Goal: Information Seeking & Learning: Check status

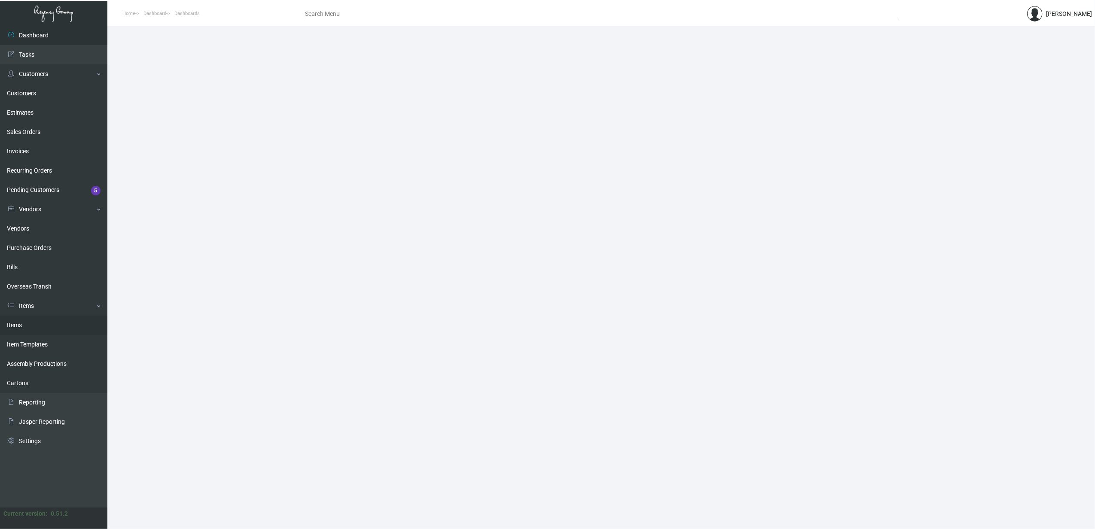
click at [21, 325] on link "Items" at bounding box center [53, 325] width 107 height 19
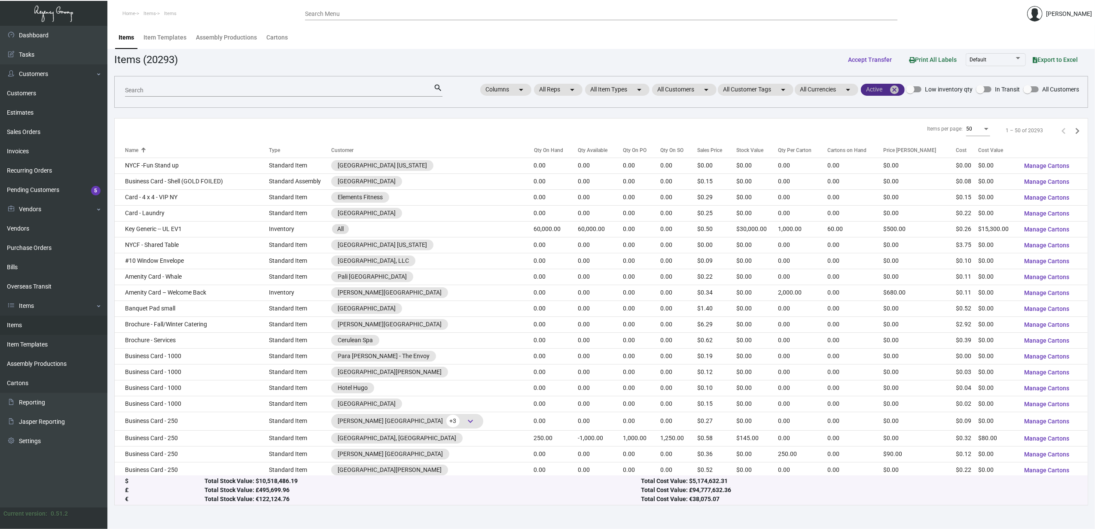
click at [891, 90] on mat-icon "cancel" at bounding box center [894, 90] width 10 height 10
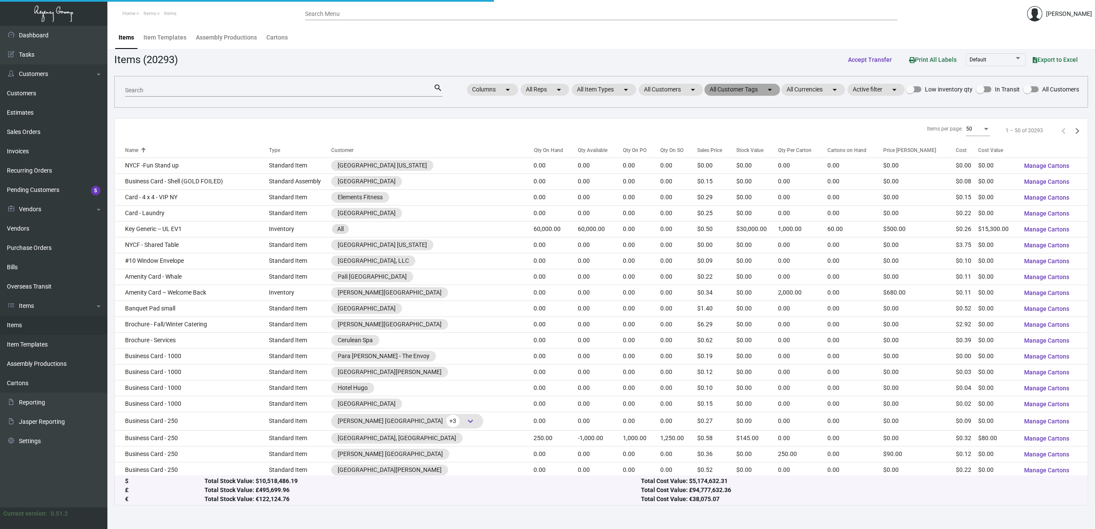
click at [724, 88] on mat-chip "All Customer Tags arrow_drop_down" at bounding box center [742, 90] width 76 height 12
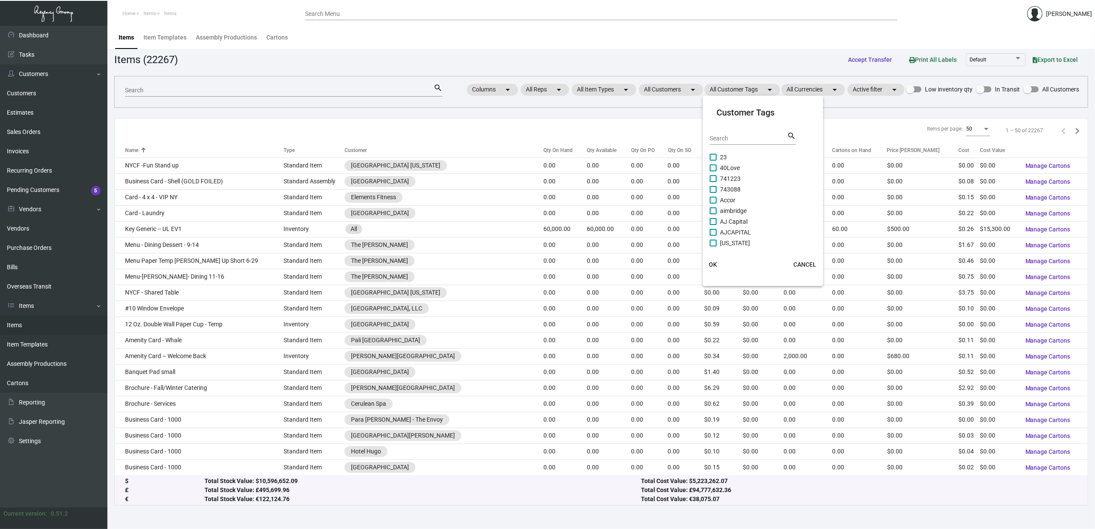
click at [681, 88] on div at bounding box center [547, 264] width 1095 height 529
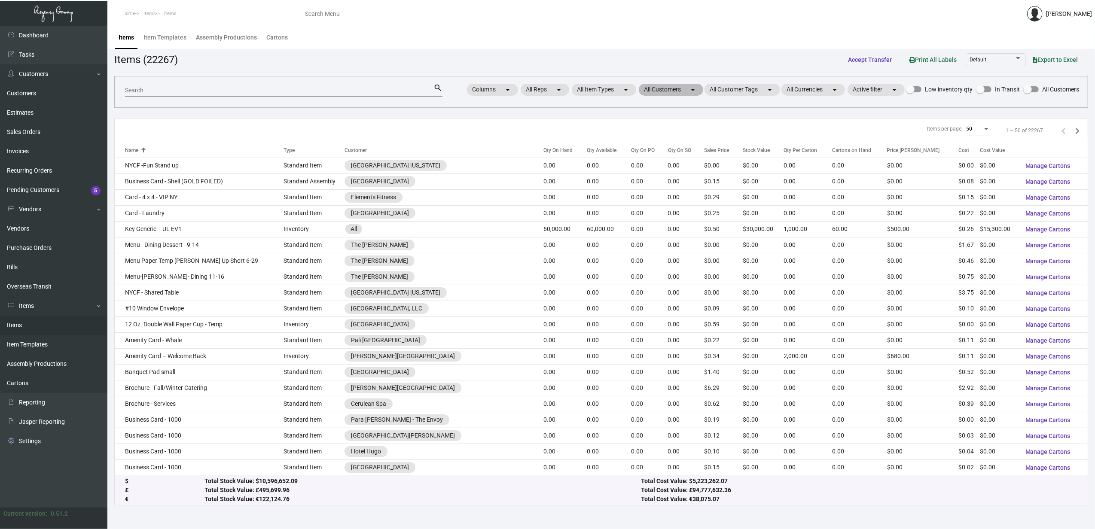
click at [681, 88] on mat-chip "All Customers arrow_drop_down" at bounding box center [671, 90] width 64 height 12
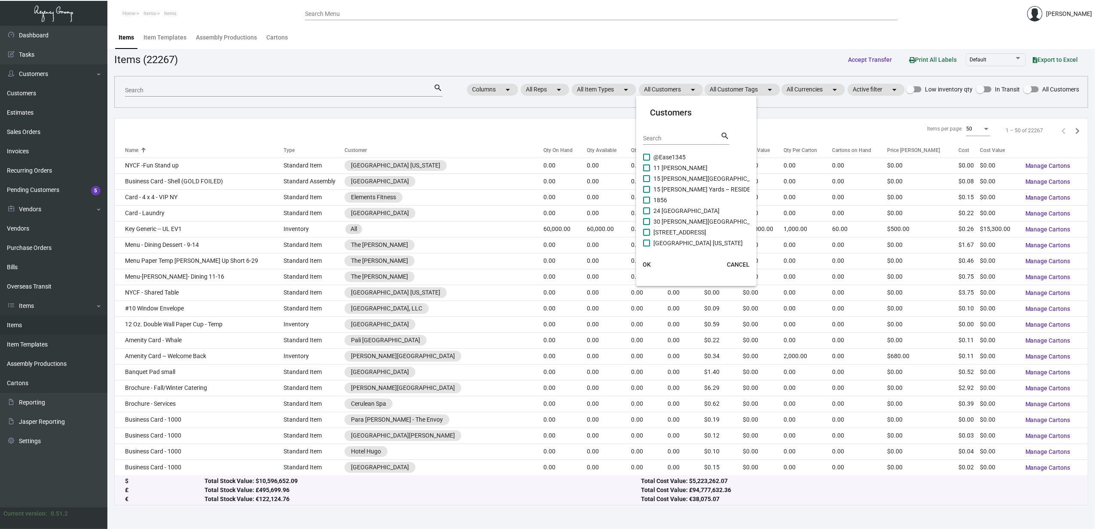
click at [667, 137] on input "Search" at bounding box center [681, 138] width 77 height 7
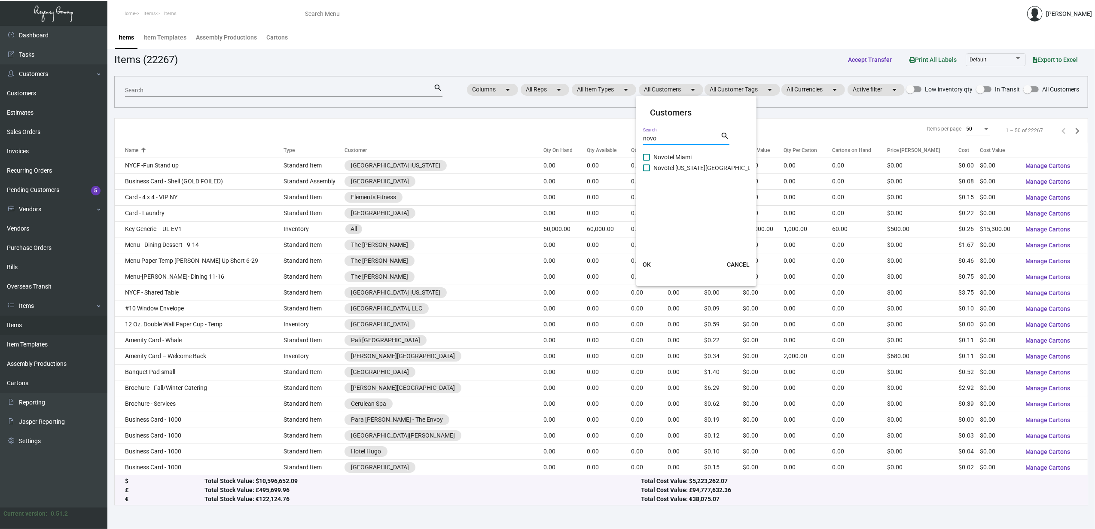
type input "novo"
click at [678, 152] on span "Novotel Miami" at bounding box center [672, 157] width 38 height 10
click at [646, 161] on input "Novotel Miami" at bounding box center [646, 161] width 0 height 0
checkbox input "true"
click at [684, 165] on span "Novotel [US_STATE][GEOGRAPHIC_DATA]" at bounding box center [708, 168] width 110 height 10
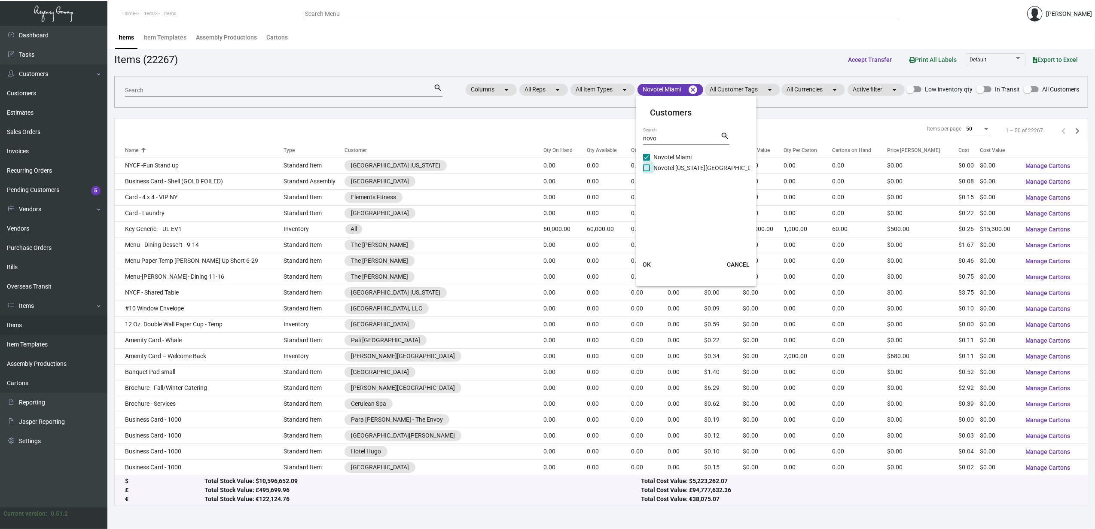
click at [646, 171] on input "Novotel [US_STATE][GEOGRAPHIC_DATA]" at bounding box center [646, 171] width 0 height 0
checkbox input "true"
click at [648, 264] on span "OK" at bounding box center [646, 264] width 8 height 7
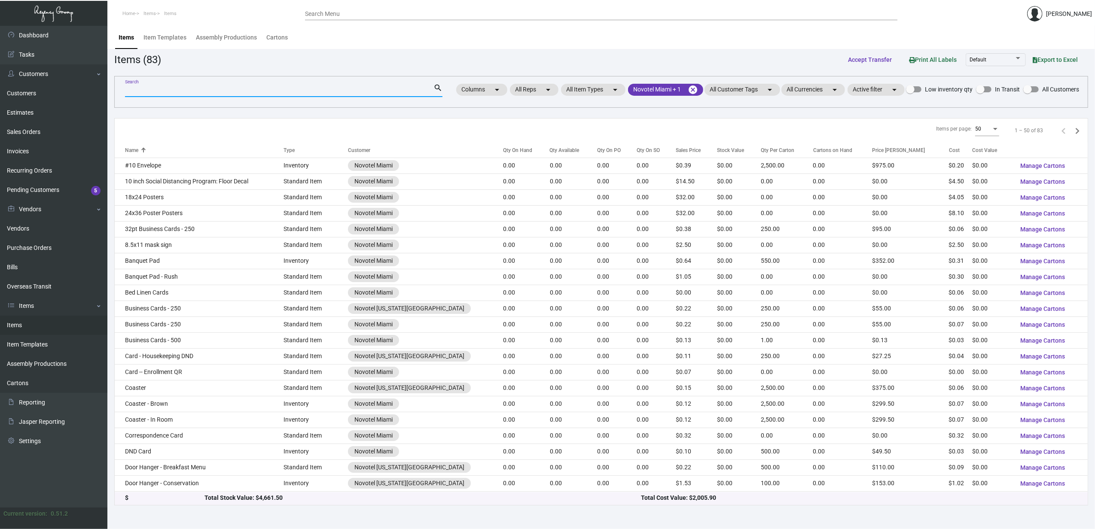
click at [277, 88] on input "Search" at bounding box center [279, 90] width 308 height 7
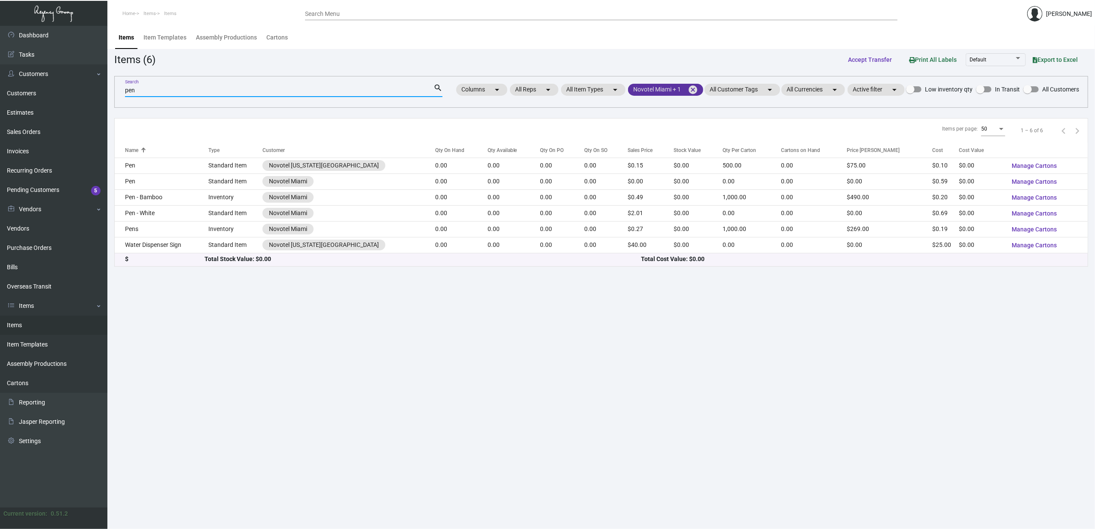
type input "pen"
click at [642, 89] on mat-chip "Novotel Miami + 1 cancel" at bounding box center [665, 90] width 75 height 12
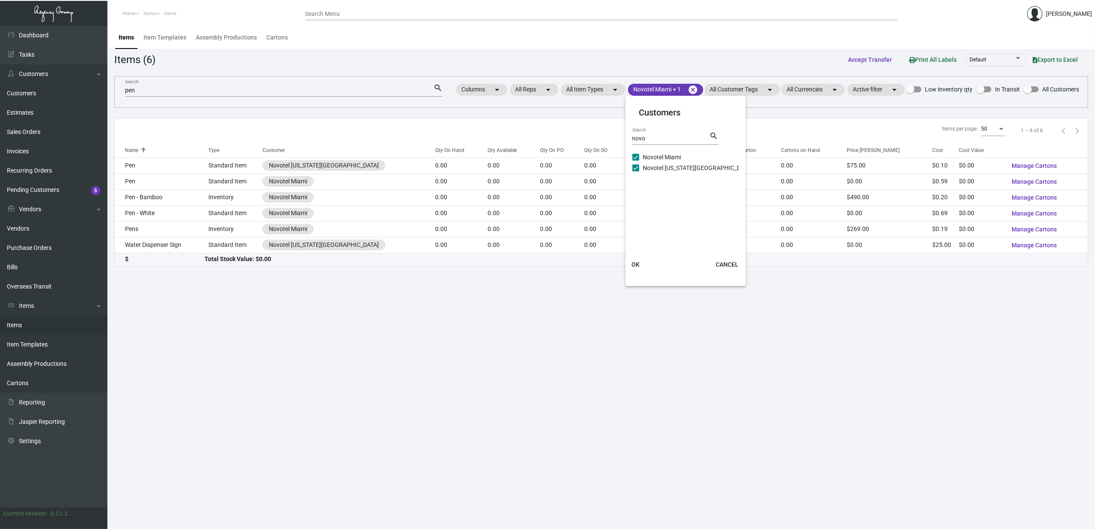
click at [643, 165] on span "Novotel [US_STATE][GEOGRAPHIC_DATA]" at bounding box center [697, 168] width 110 height 10
click at [636, 171] on input "Novotel [US_STATE][GEOGRAPHIC_DATA]" at bounding box center [635, 171] width 0 height 0
checkbox input "false"
click at [636, 265] on span "OK" at bounding box center [635, 264] width 8 height 7
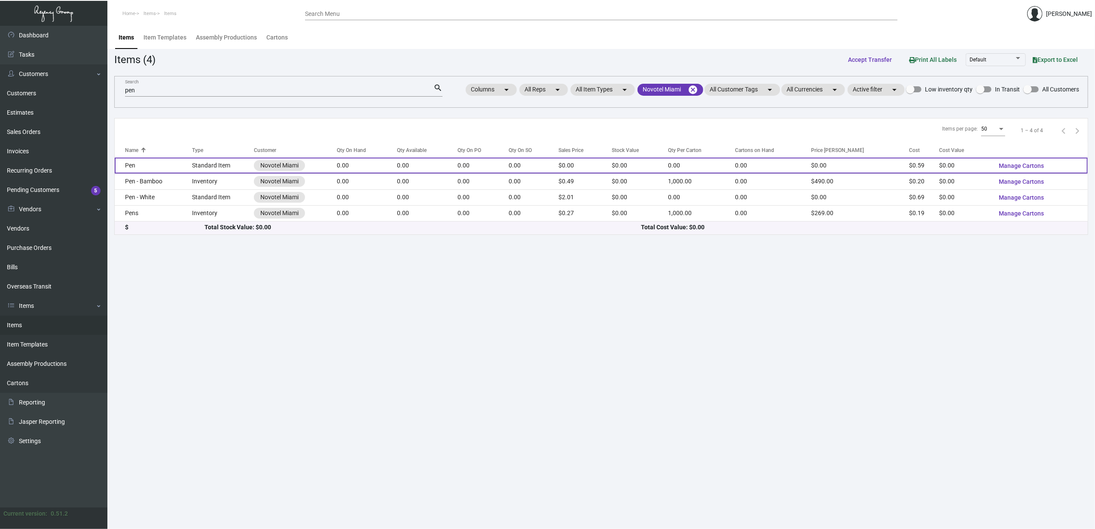
click at [165, 164] on td "Pen" at bounding box center [153, 166] width 77 height 16
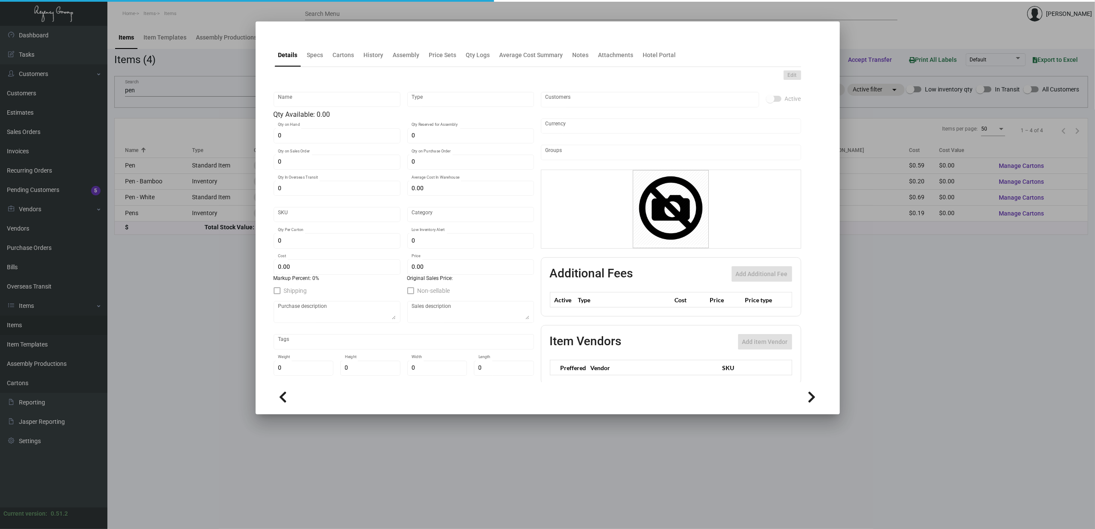
type input "Pen"
type input "Standard Item"
type input "$ 0.00"
type input "Standard"
type input "$ 0.594"
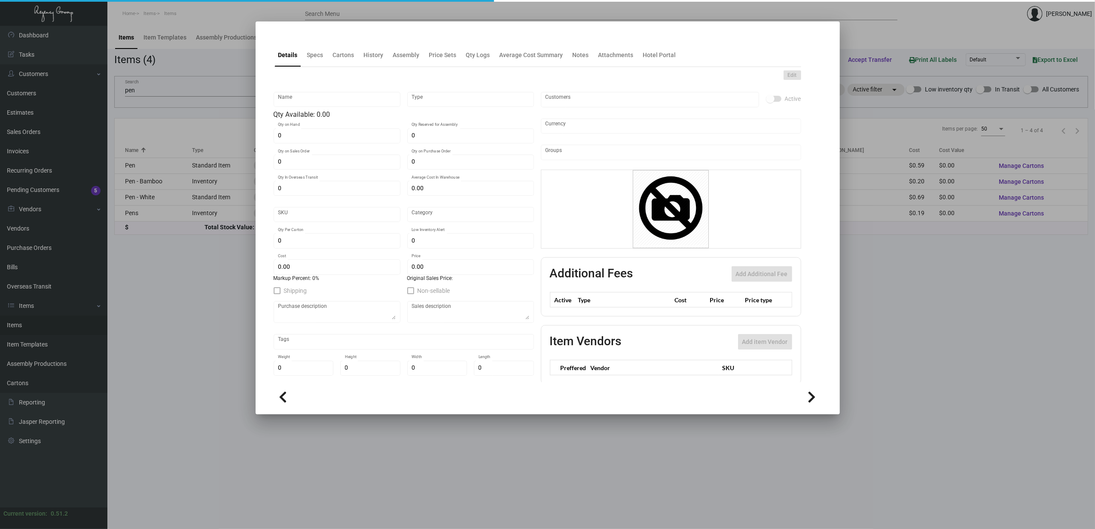
type input "$ 0.00"
checkbox input "true"
type input "United States Dollar $"
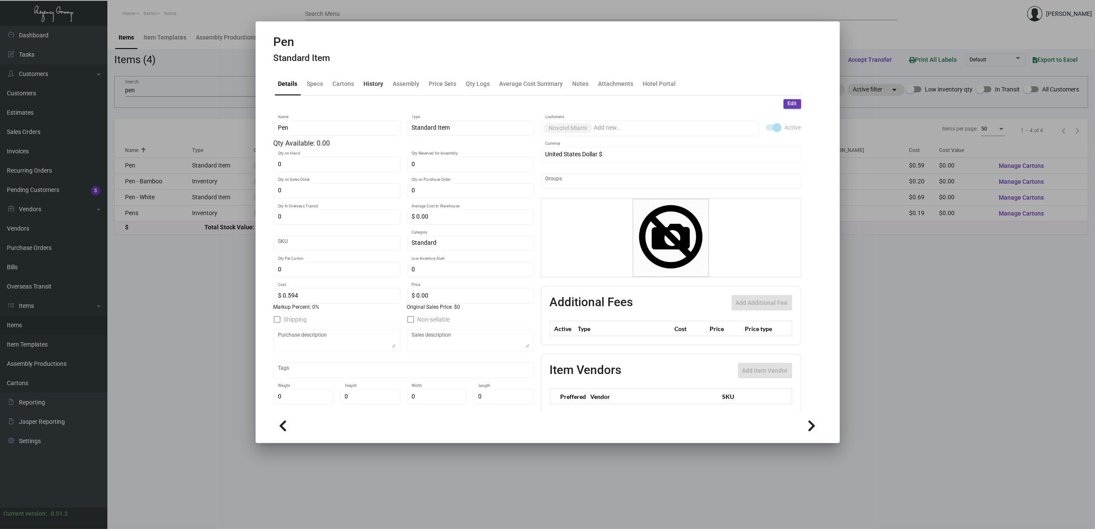
click at [376, 86] on div "History" at bounding box center [374, 83] width 20 height 9
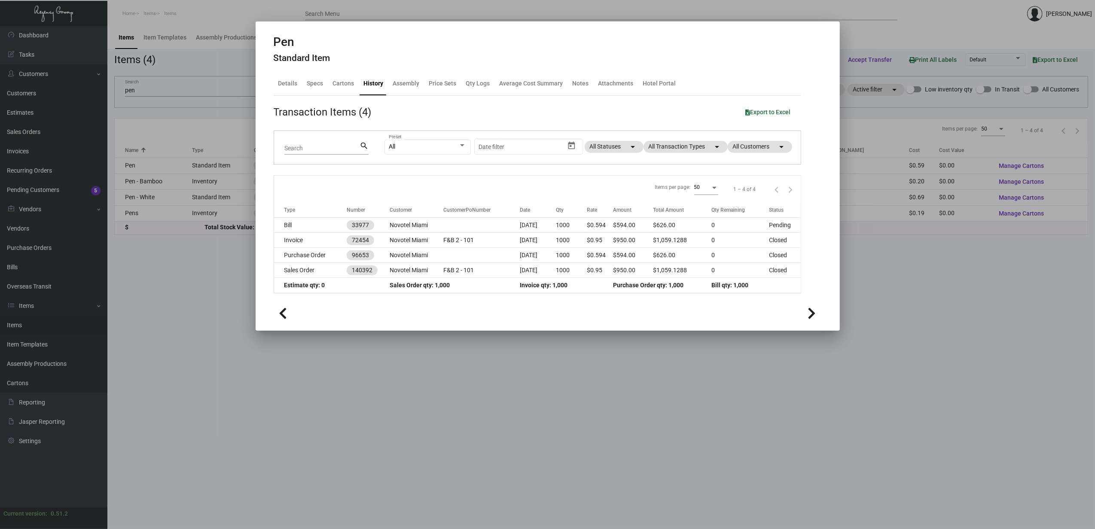
click at [179, 172] on div at bounding box center [547, 264] width 1095 height 529
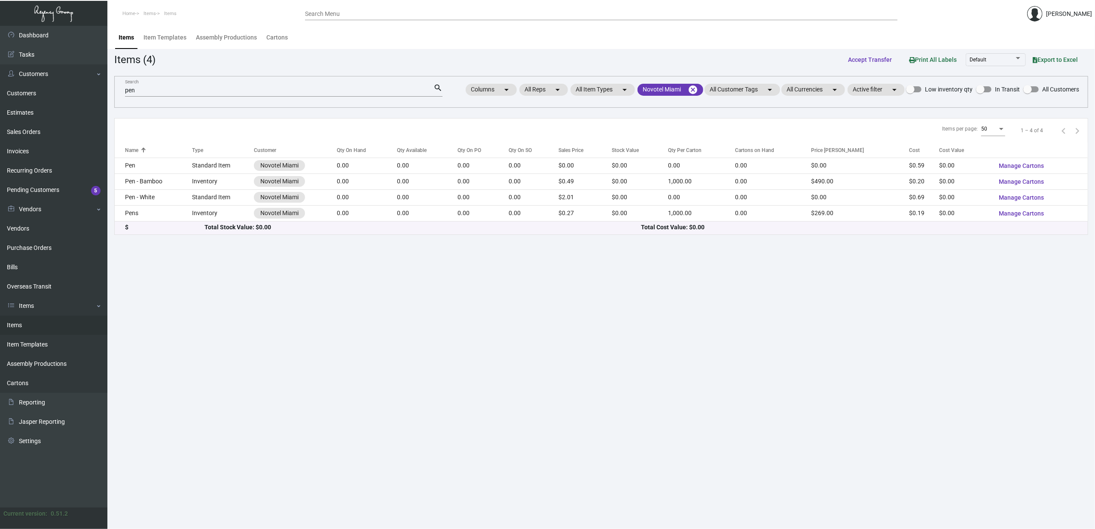
click at [179, 181] on td "Pen - Bamboo" at bounding box center [153, 181] width 77 height 16
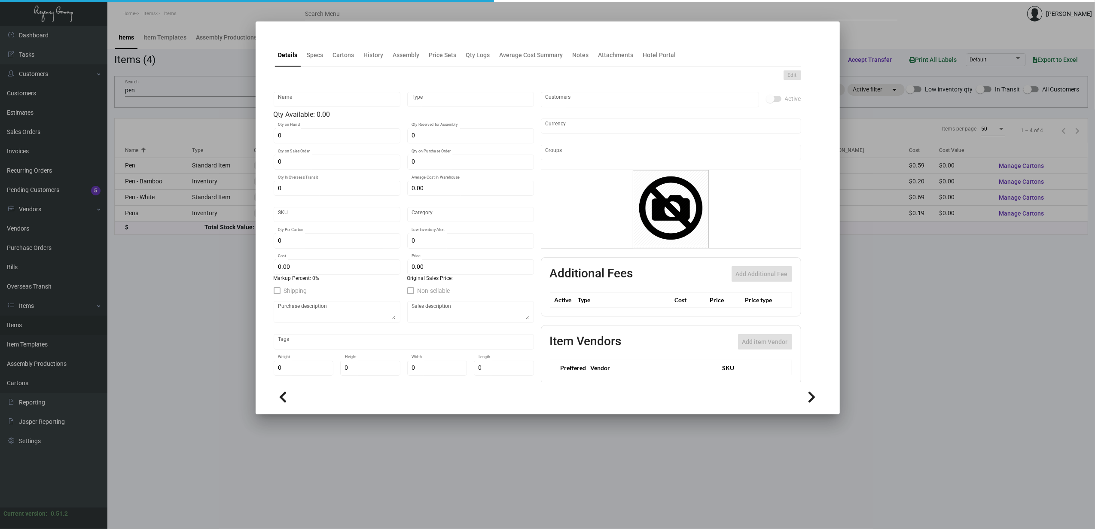
type input "Pen - Bamboo"
type input "Inventory"
type input "$ 0.20"
type input "Overseas"
type input "1,000"
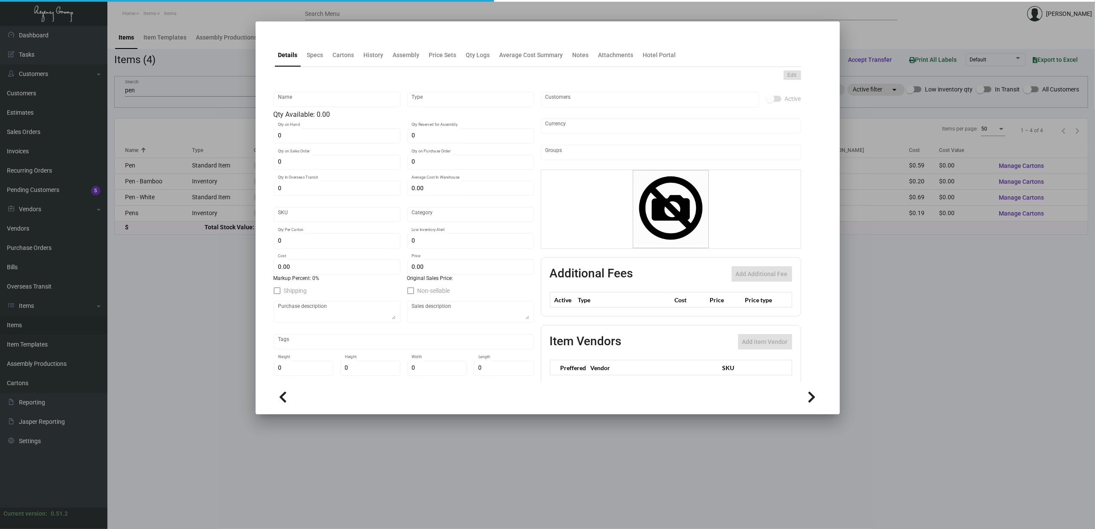
type input "1,000"
type input "$ 0.20"
type input "$ 0.49"
checkbox input "true"
type input "United States Dollar $"
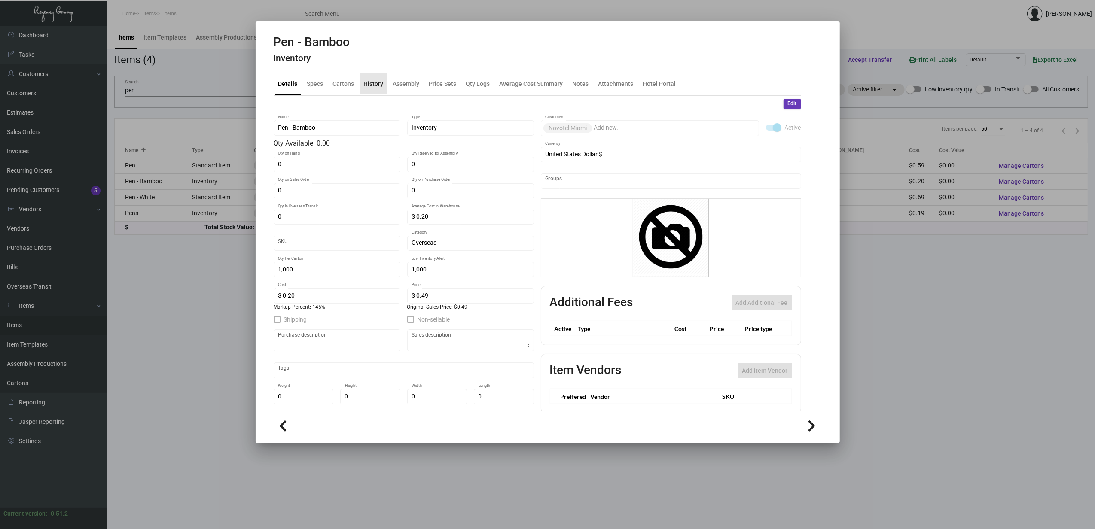
click at [377, 77] on div "History" at bounding box center [373, 83] width 27 height 21
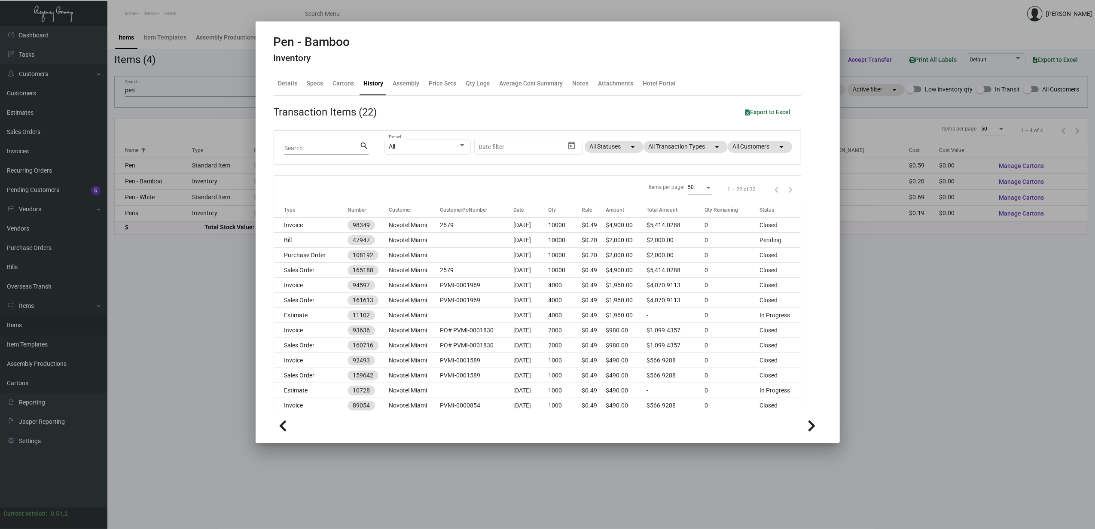
click at [157, 198] on div at bounding box center [547, 264] width 1095 height 529
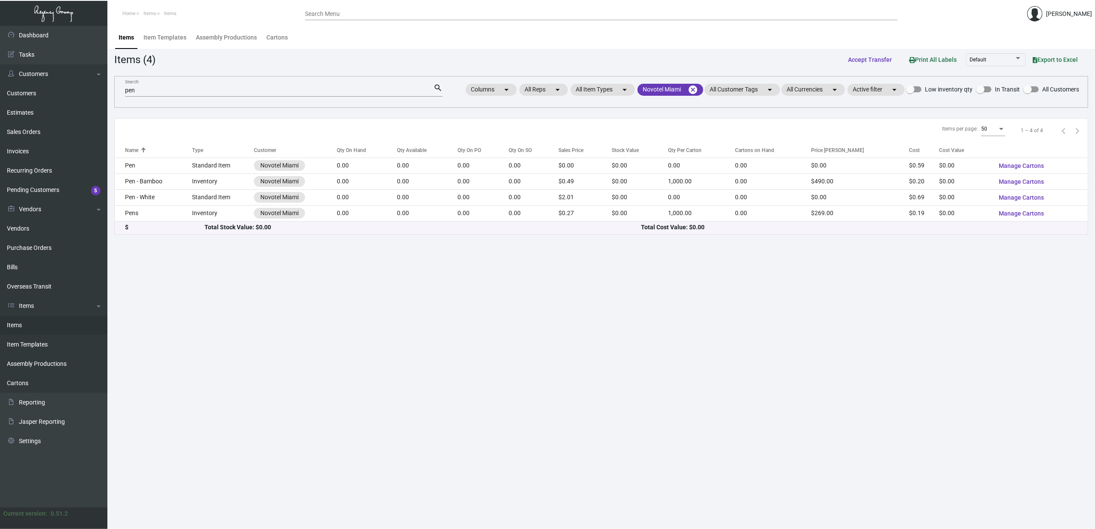
click at [157, 198] on td "Pen - White" at bounding box center [153, 197] width 77 height 16
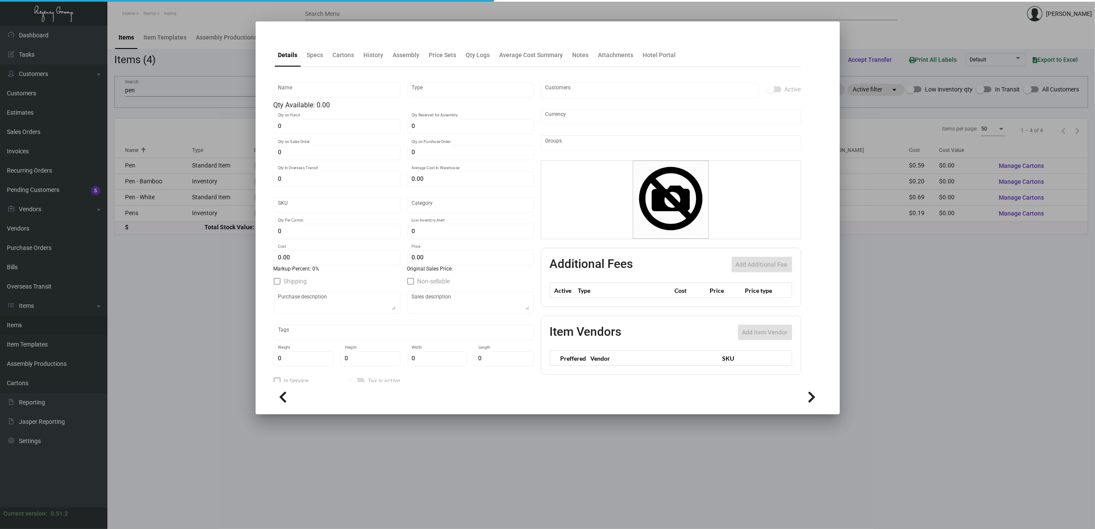
type input "Pen - White"
type input "Standard Item"
type input "$ 0.00"
type input "Standard"
type input "$ 0.69"
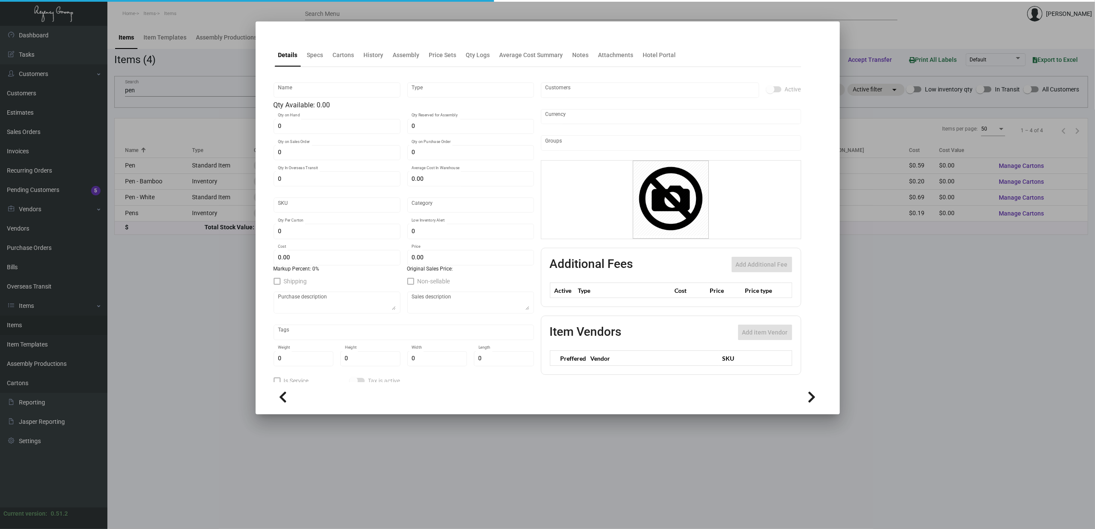
type input "$ 2.01"
checkbox input "true"
type input "United States Dollar $"
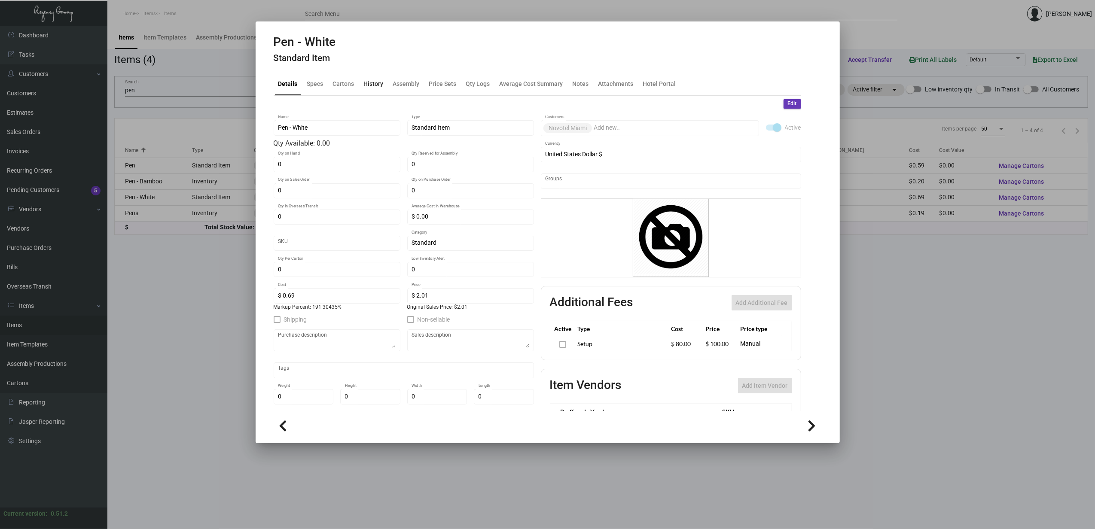
click at [374, 84] on div "History" at bounding box center [374, 83] width 20 height 9
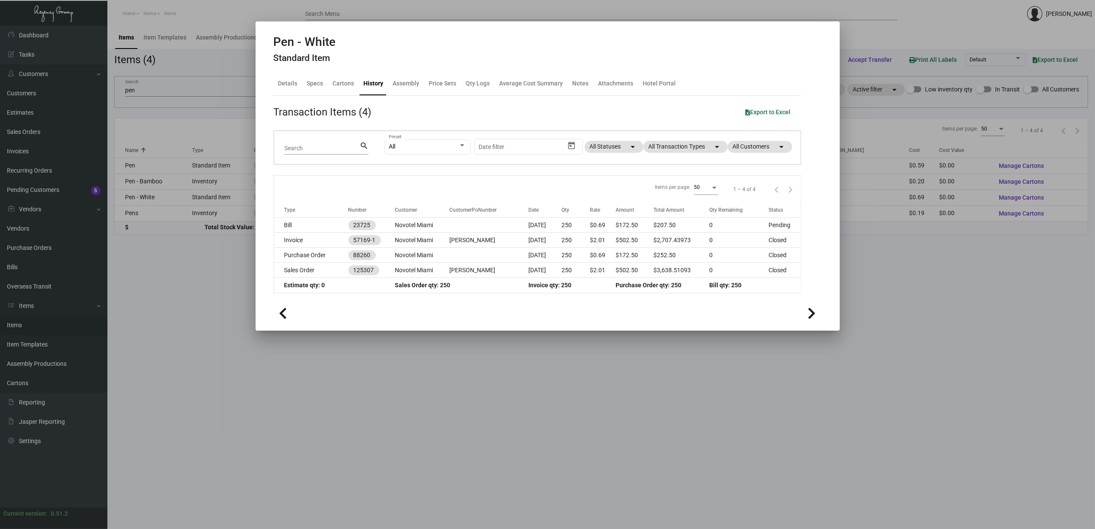
click at [154, 212] on div at bounding box center [547, 264] width 1095 height 529
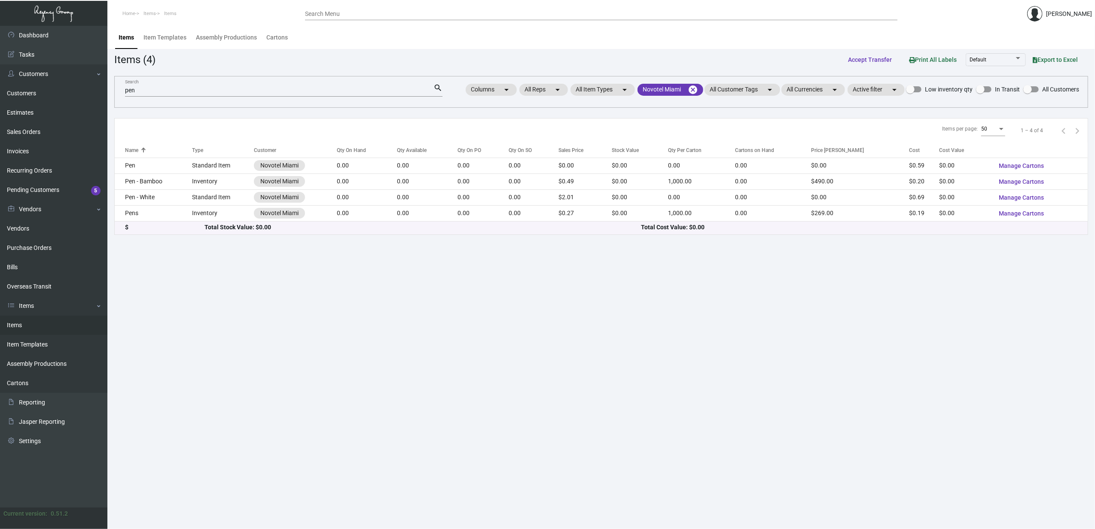
click at [161, 212] on td "Pens" at bounding box center [153, 213] width 77 height 16
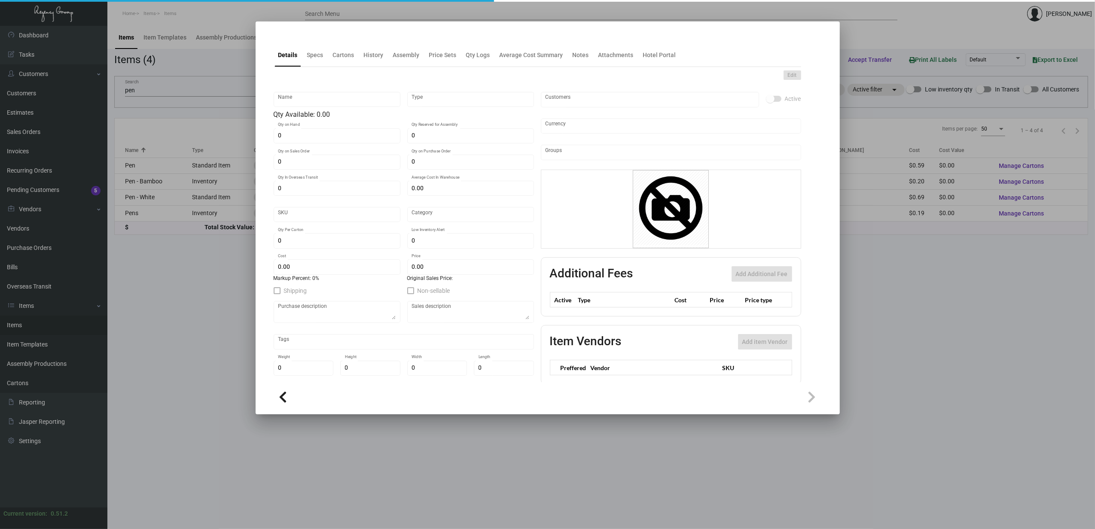
type input "Pens"
type input "Inventory"
type input "$ 0.00"
type input "2491"
type input "Standard"
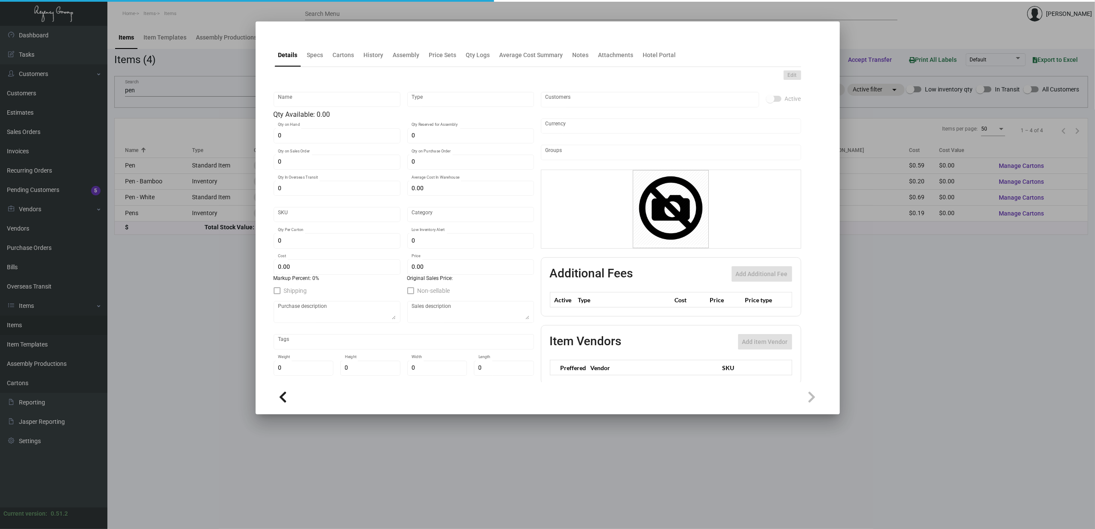
type input "1,000"
type input "$ 0.19"
type input "$ 0.269"
checkbox input "true"
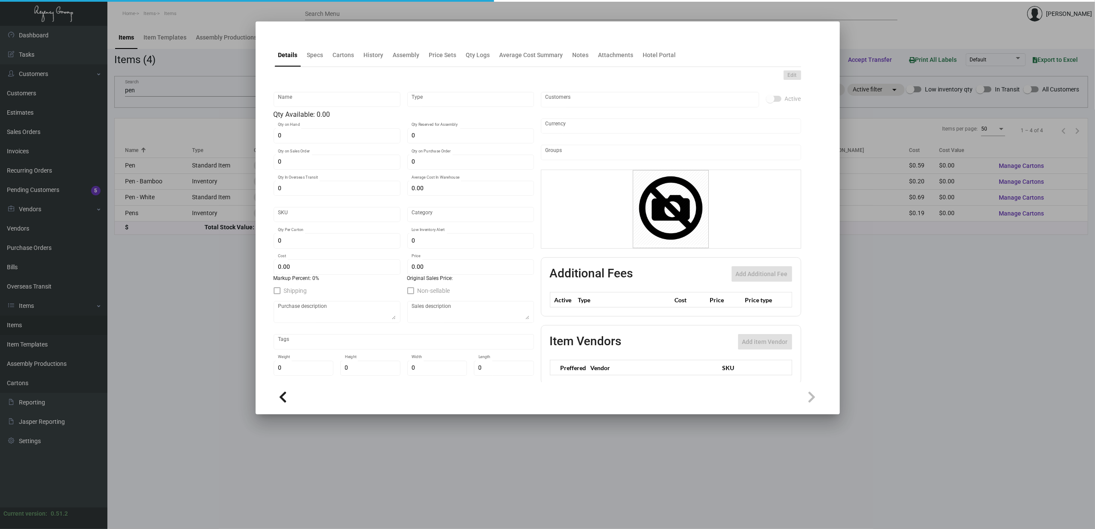
checkbox input "true"
type input "United States Dollar $"
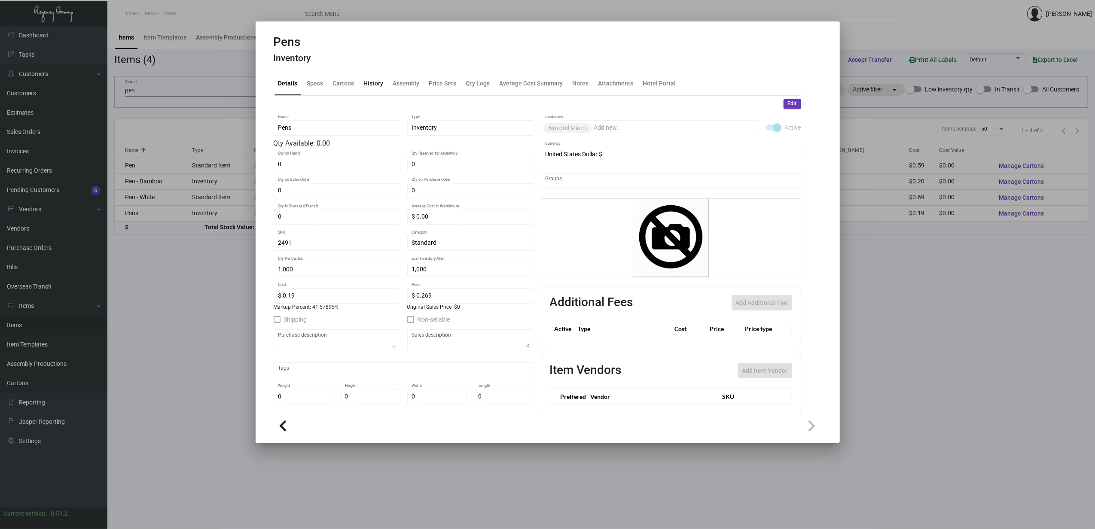
click at [381, 83] on div "History" at bounding box center [374, 83] width 20 height 9
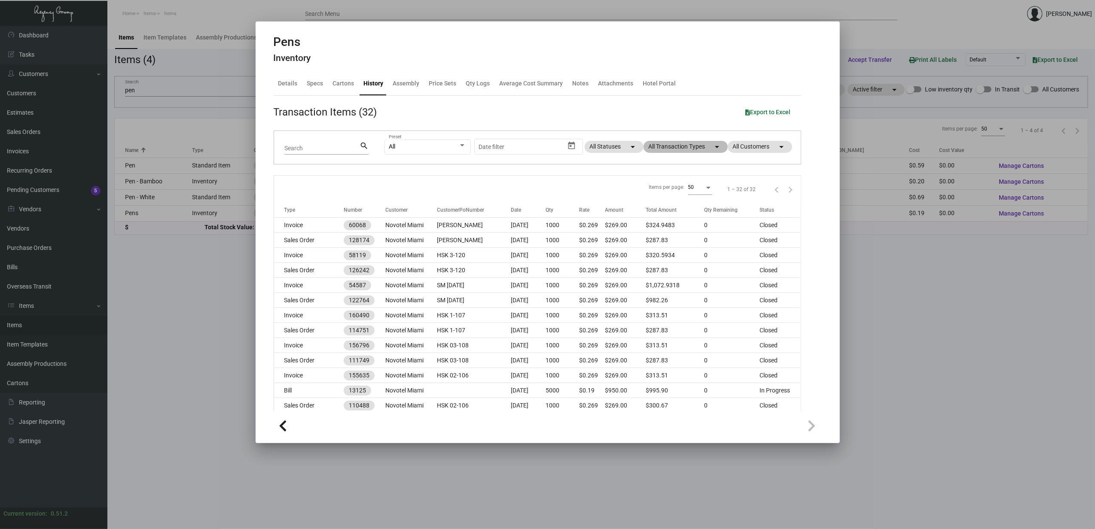
click at [665, 153] on mat-chip "All Transaction Types arrow_drop_down" at bounding box center [685, 147] width 84 height 12
click at [673, 255] on span "Purchase Order" at bounding box center [672, 257] width 42 height 10
click at [644, 261] on input "Purchase Order" at bounding box center [643, 261] width 0 height 0
checkbox input "true"
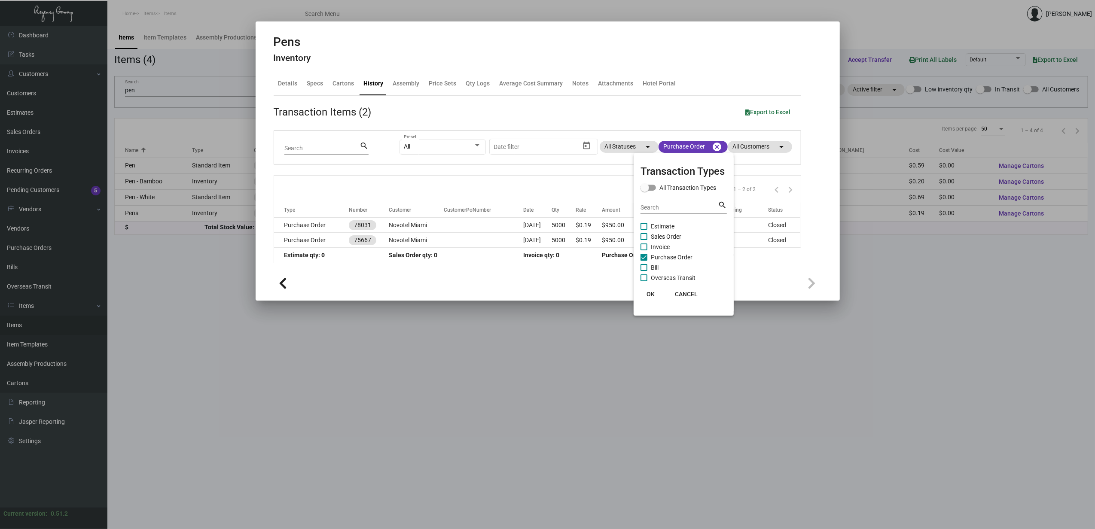
click at [181, 186] on div at bounding box center [547, 264] width 1095 height 529
click at [176, 183] on div at bounding box center [547, 264] width 1095 height 529
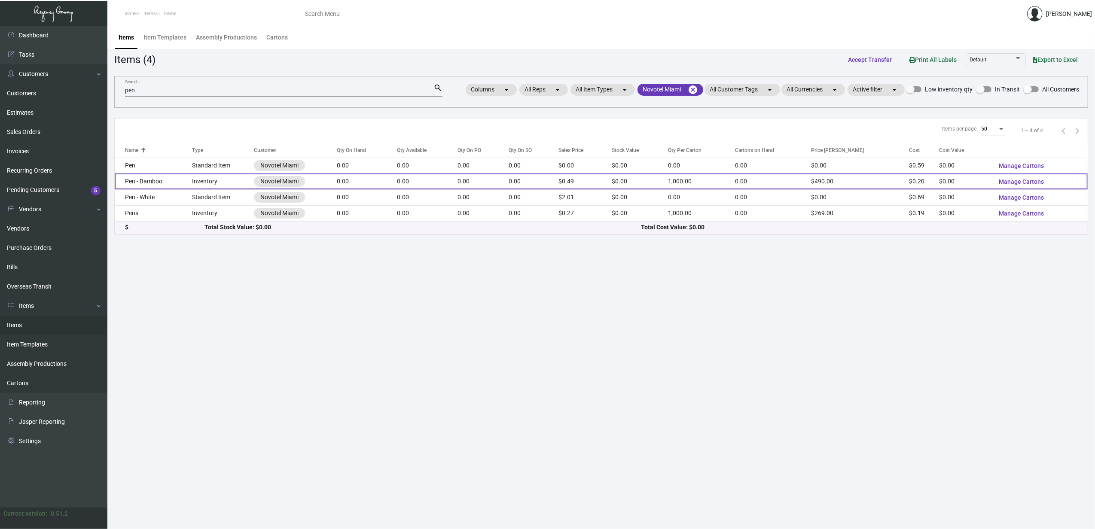
click at [196, 186] on td "Inventory" at bounding box center [223, 181] width 62 height 16
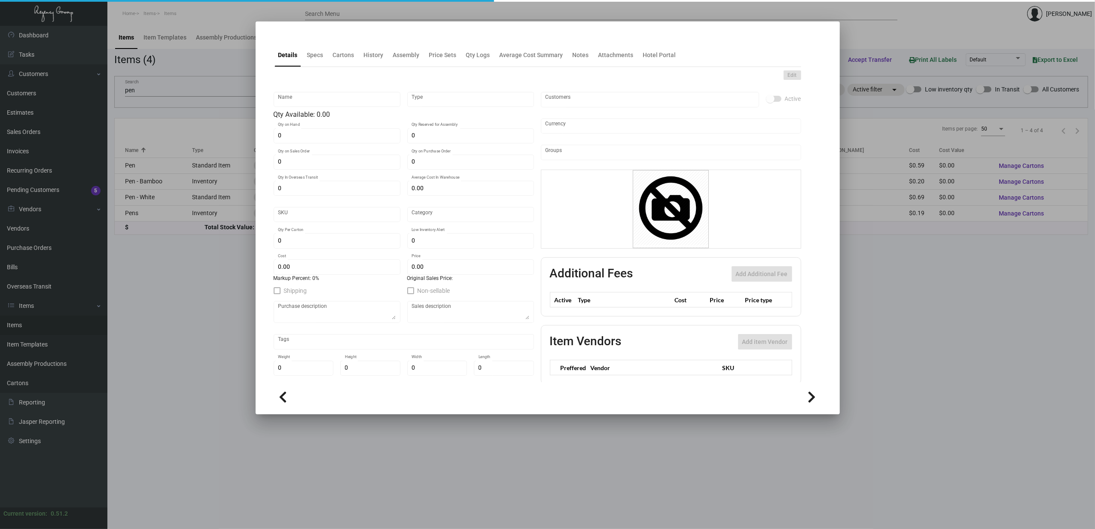
type input "Pen - Bamboo"
type input "Inventory"
type input "$ 0.20"
type input "Overseas"
type input "1,000"
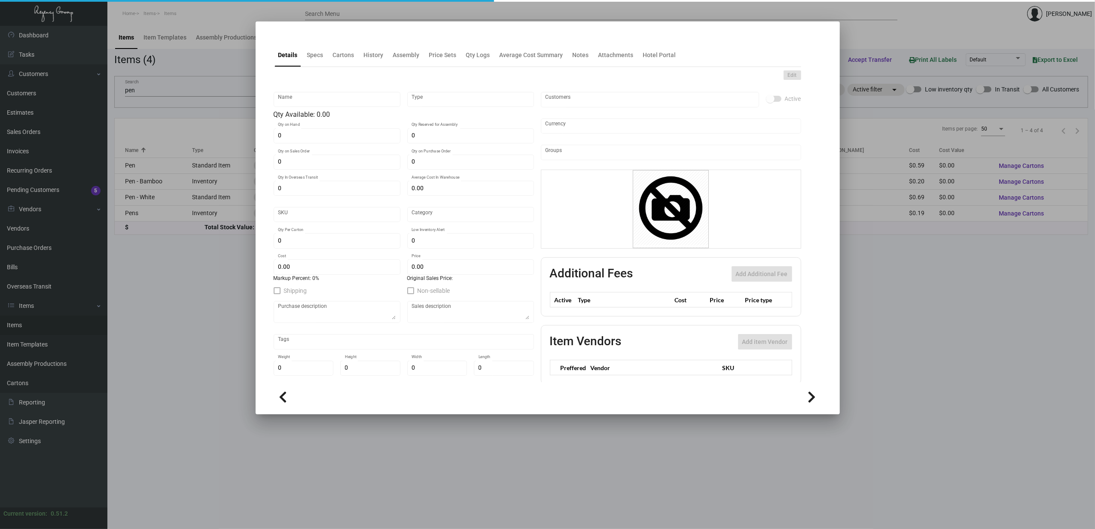
type input "1,000"
type input "$ 0.20"
type input "$ 0.49"
checkbox input "true"
type input "United States Dollar $"
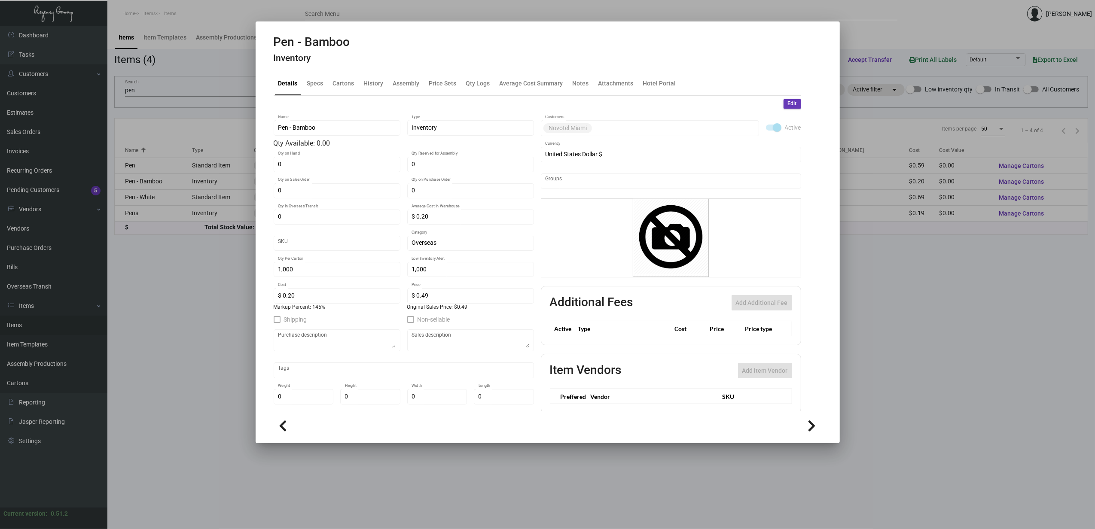
click at [311, 42] on h2 "Pen - Bamboo" at bounding box center [312, 42] width 76 height 15
click at [376, 83] on div "History" at bounding box center [374, 83] width 20 height 9
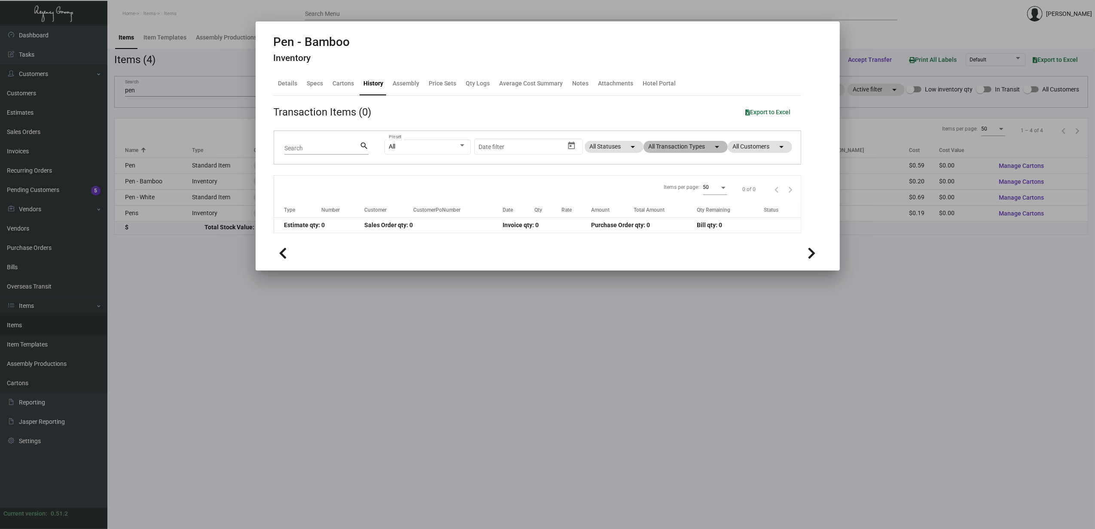
click at [690, 148] on mat-chip "All Transaction Types arrow_drop_down" at bounding box center [685, 147] width 84 height 12
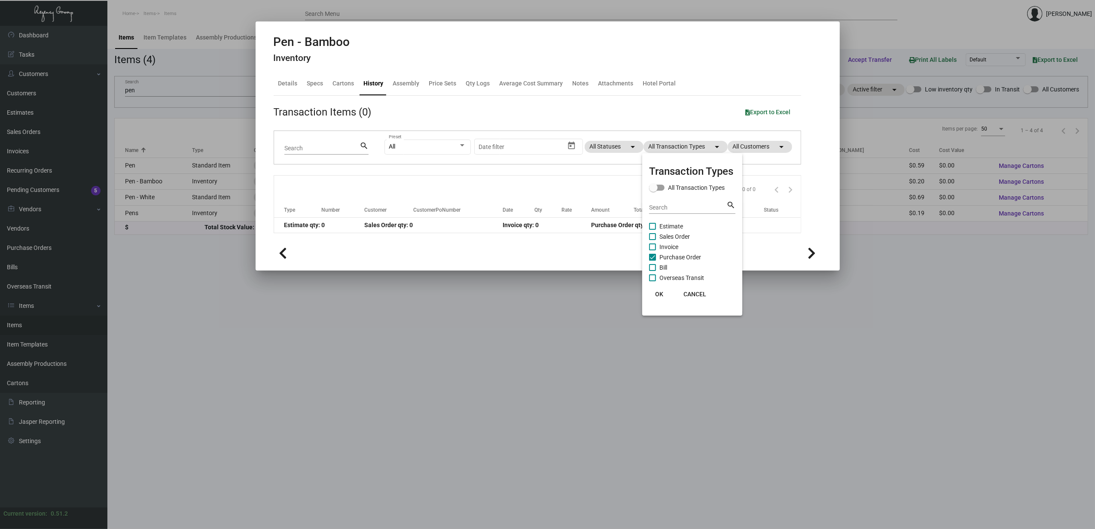
click at [693, 255] on span "Purchase Order" at bounding box center [680, 257] width 42 height 10
click at [652, 261] on input "Purchase Order" at bounding box center [652, 261] width 0 height 0
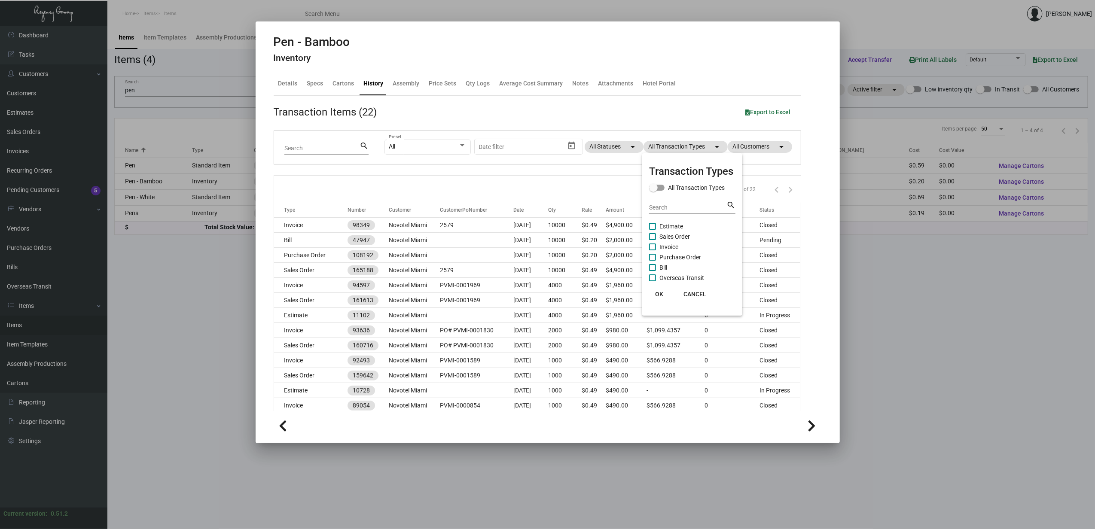
click at [693, 256] on span "Purchase Order" at bounding box center [680, 257] width 42 height 10
click at [652, 261] on input "Purchase Order" at bounding box center [652, 261] width 0 height 0
checkbox input "true"
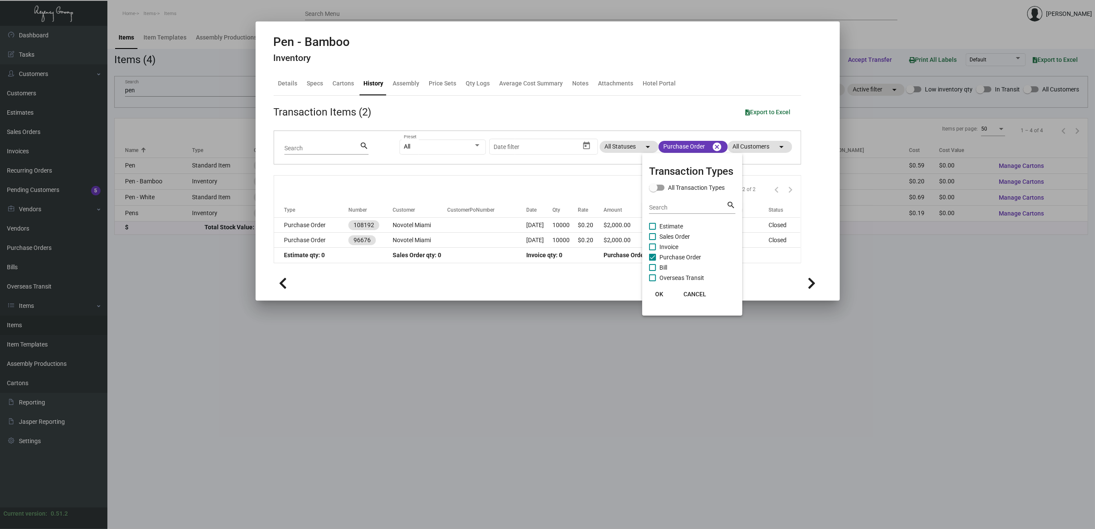
click at [311, 228] on div at bounding box center [547, 264] width 1095 height 529
click at [311, 228] on td "Purchase Order" at bounding box center [311, 225] width 74 height 15
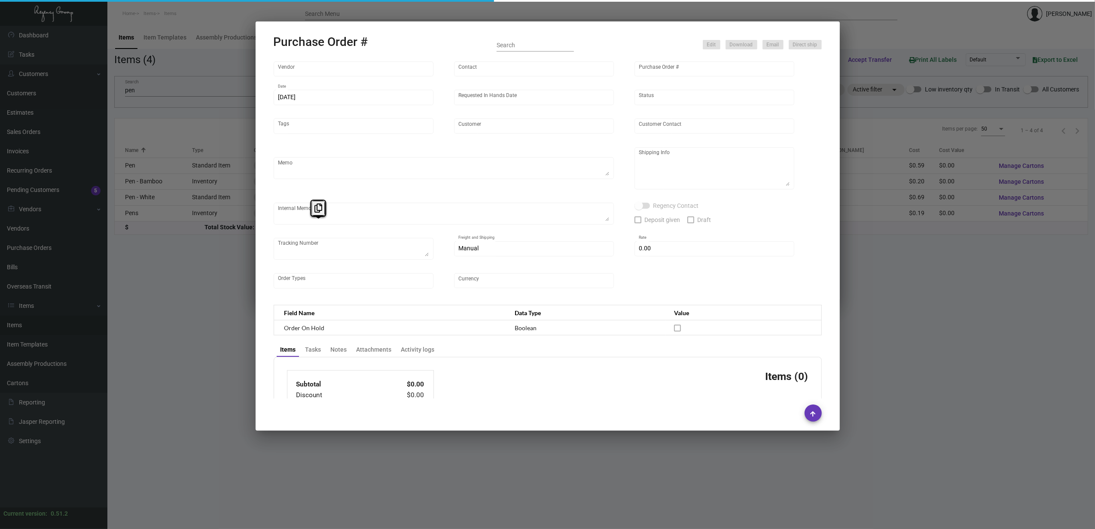
type input "Prostar - Pens"
type input "[PERSON_NAME]"
type input "108192"
type input "[DATE]"
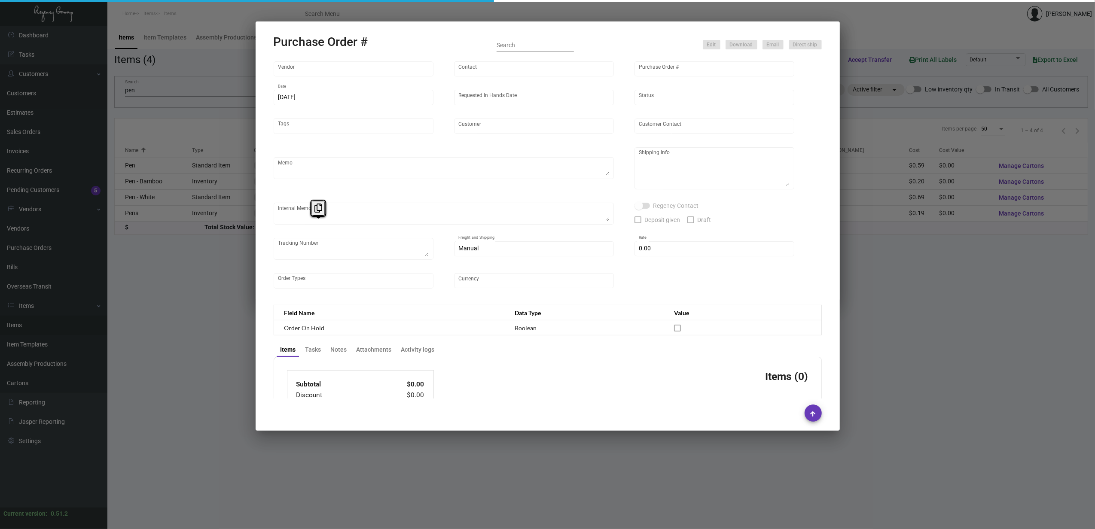
type input "Novotel Miami"
type textarea "Please ship by boat to our NJ warehouse."
type textarea "Regency Group NJ - [PERSON_NAME] [STREET_ADDRESS]"
checkbox input "true"
type input "$ 0.00"
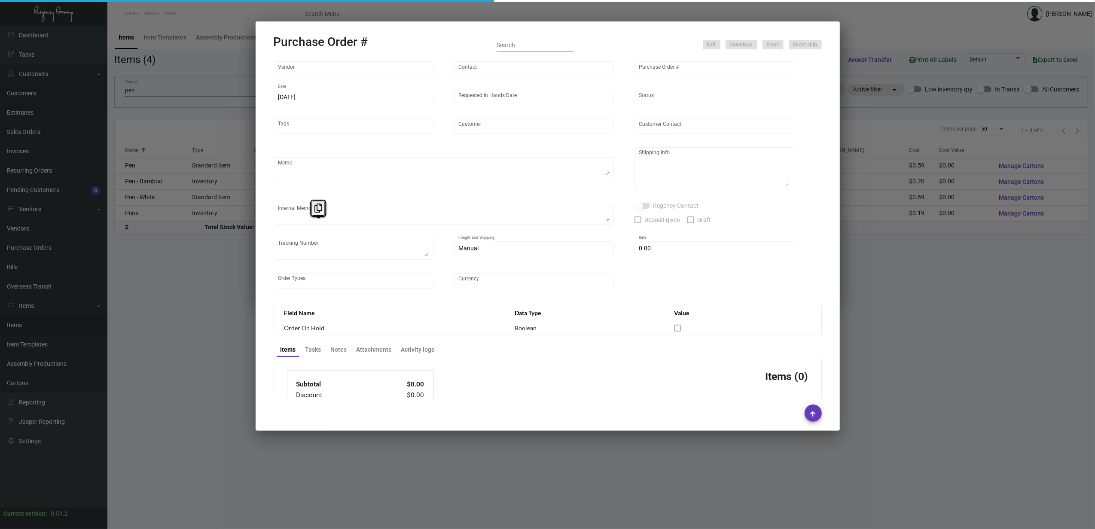
type input "United States Dollar $"
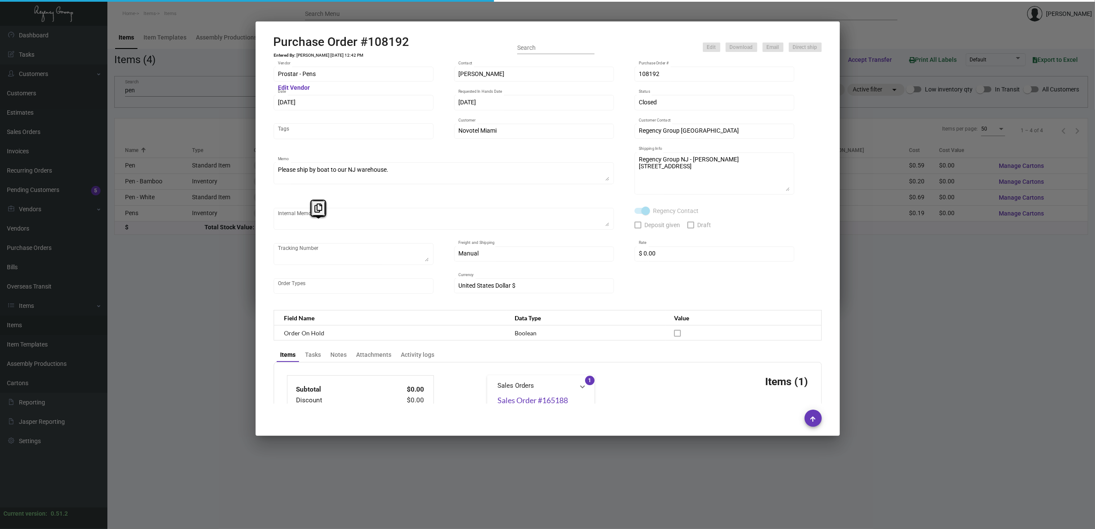
scroll to position [320, 0]
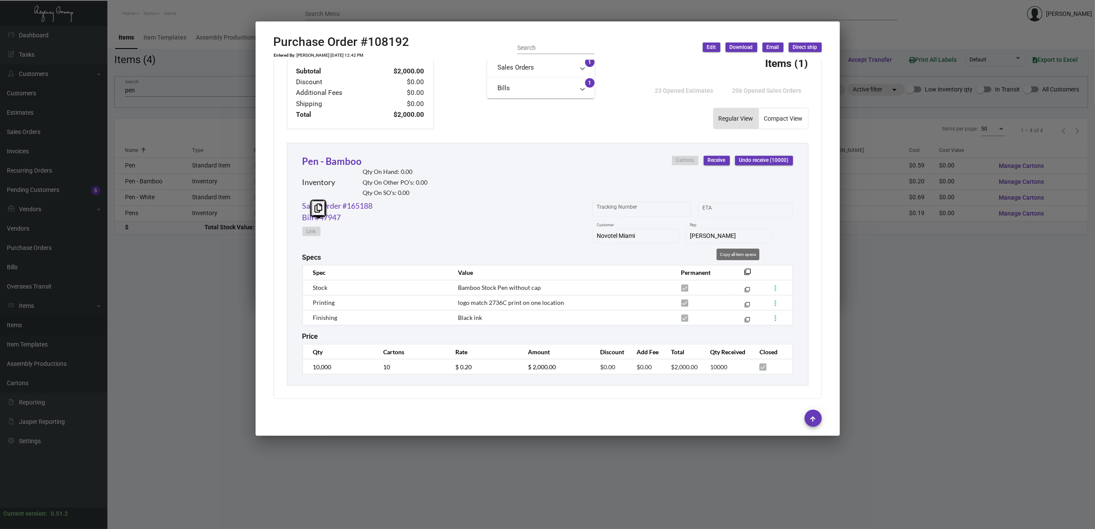
click at [744, 271] on mat-icon "filter_none" at bounding box center [747, 274] width 7 height 7
copy td "Order"
click at [353, 42] on h2 "Purchase Order #108192" at bounding box center [342, 42] width 136 height 15
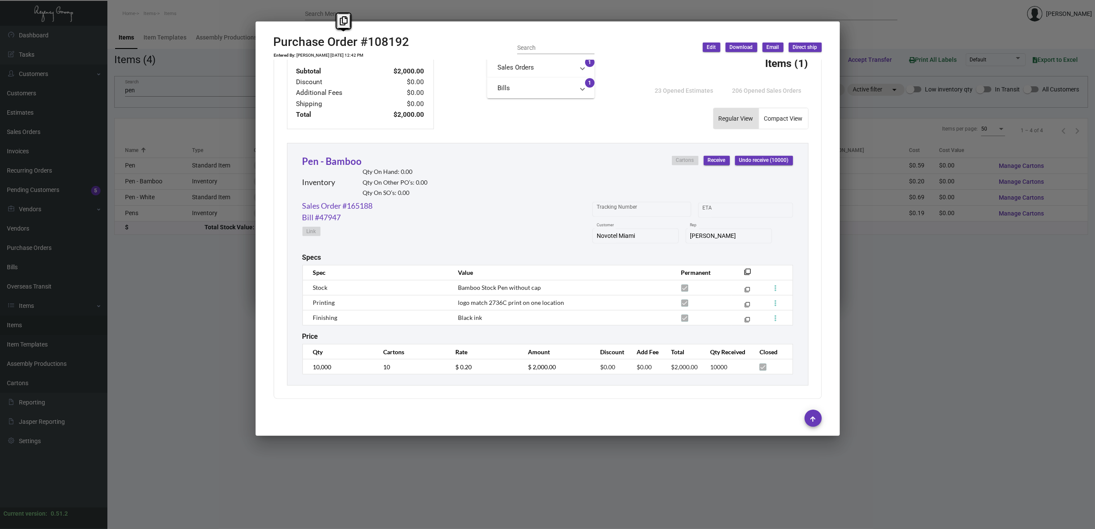
copy h2 "Order"
click at [338, 52] on div "Purchase Order #108192 Entered By: [PERSON_NAME] [DATE] 12:42 PM" at bounding box center [342, 47] width 136 height 25
click at [338, 54] on td "[PERSON_NAME] [DATE] 12:42 PM" at bounding box center [330, 55] width 68 height 5
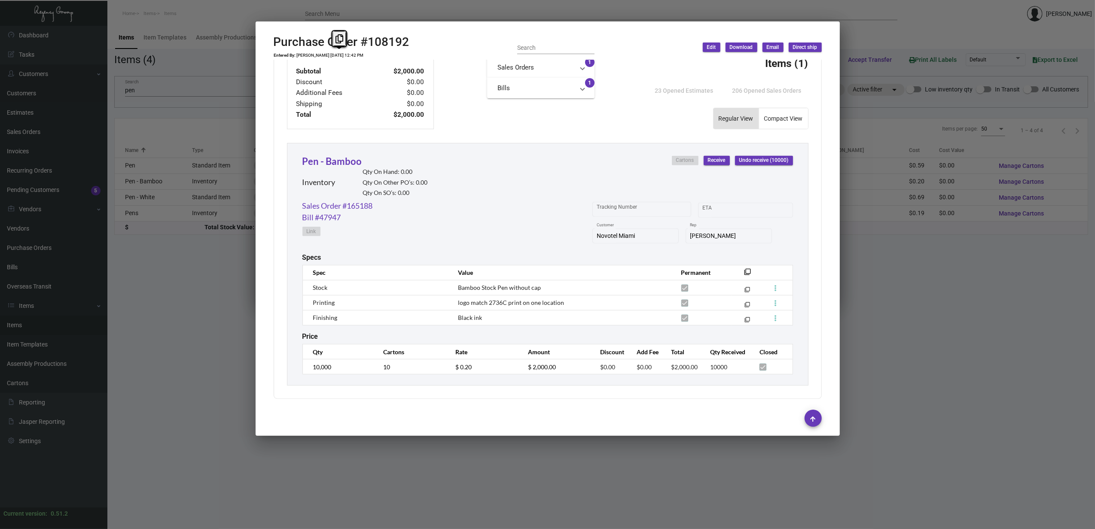
copy td "[PERSON_NAME] [DATE] 12:42 PM"
click at [918, 312] on div at bounding box center [547, 264] width 1095 height 529
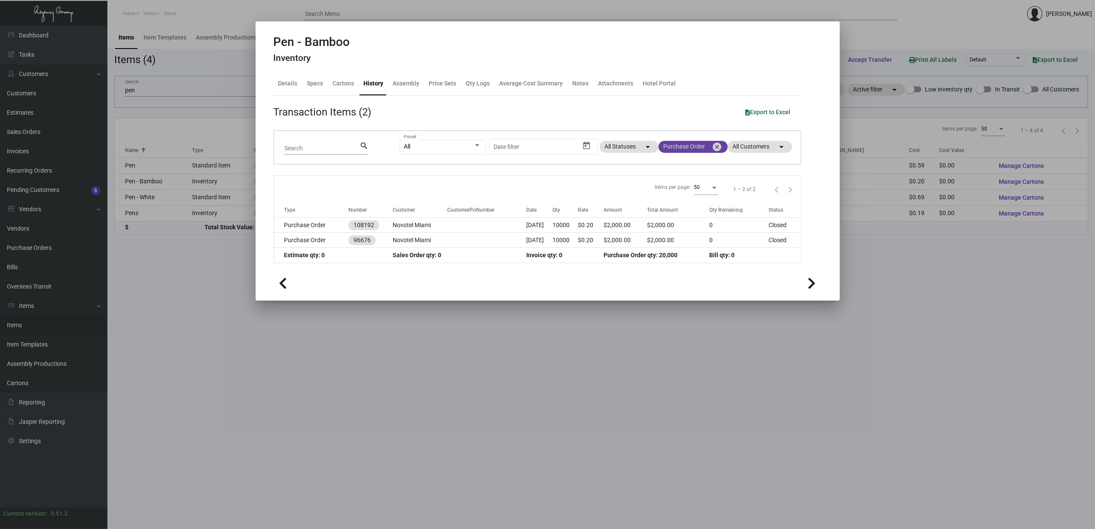
click at [715, 146] on mat-icon "cancel" at bounding box center [717, 147] width 10 height 10
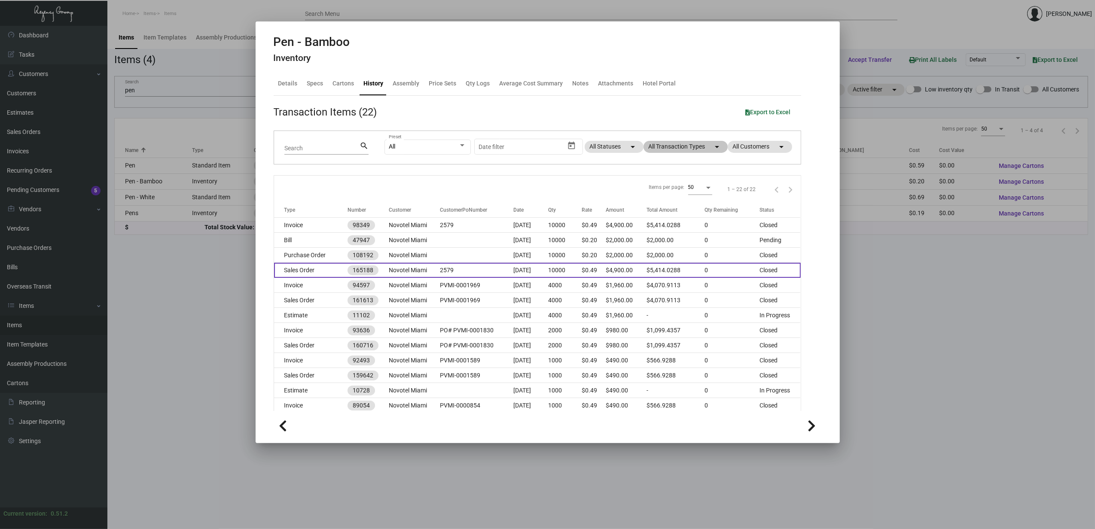
click at [316, 271] on td "Sales Order" at bounding box center [310, 270] width 73 height 15
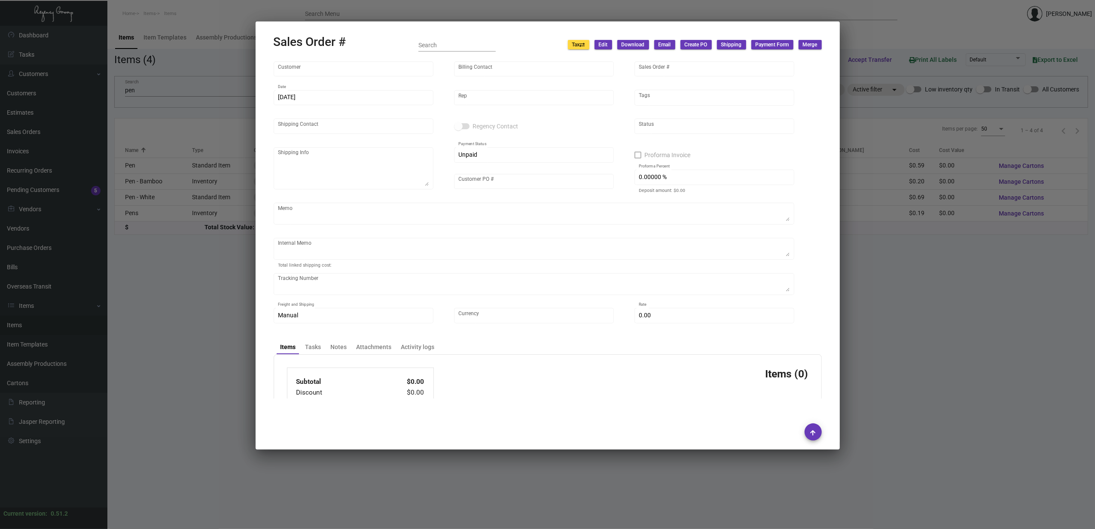
type input "Novotel Miami"
type input "Accounts Payable"
type input "165188"
type input "[DATE]"
type input "[PERSON_NAME]"
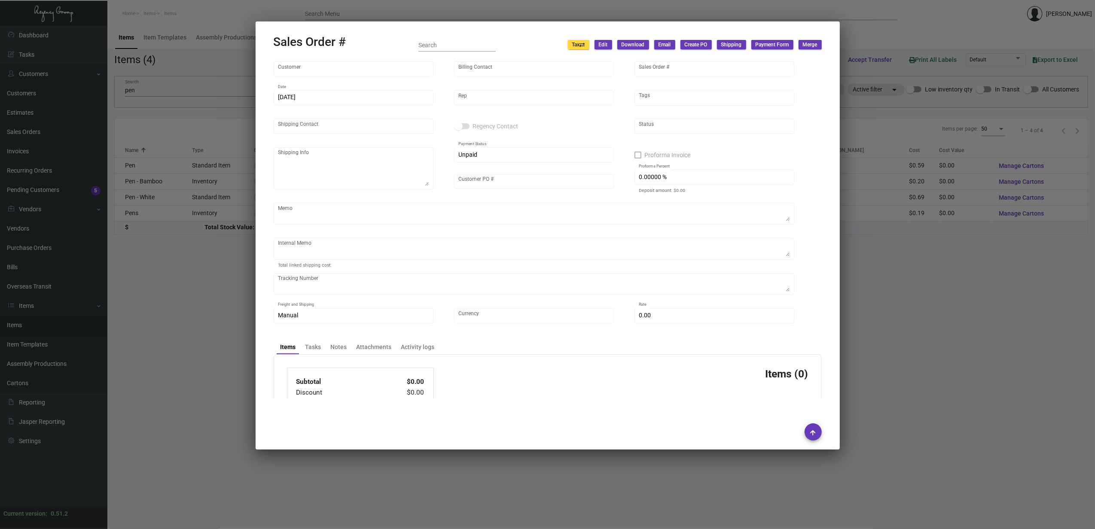
type input "[PERSON_NAME]"
type textarea "Novotel Miami - Mariamalia Moncaleano [STREET_ADDRESS]"
type input "2579"
type textarea "98.30"
type input "United States Dollar $"
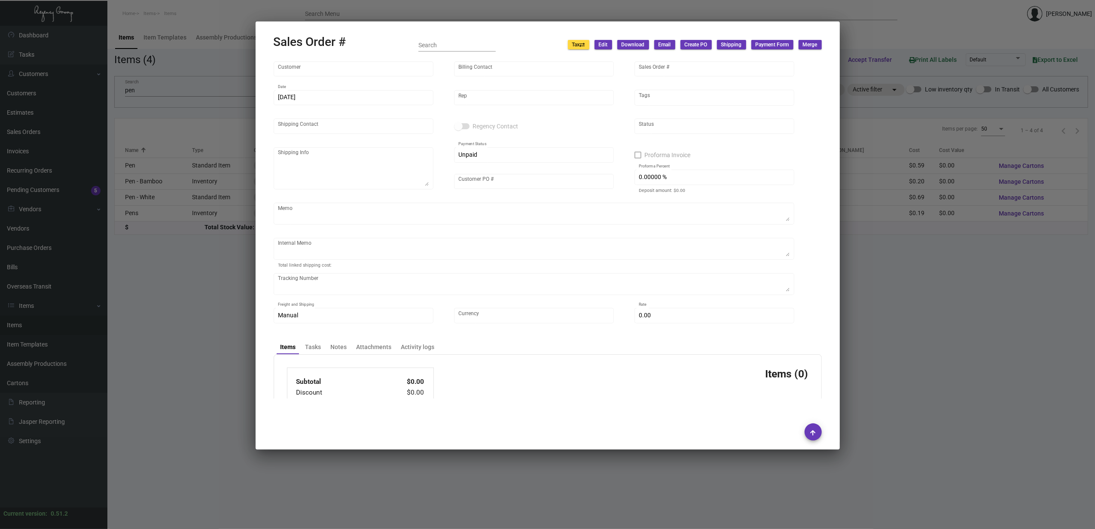
type input "$ 159.84"
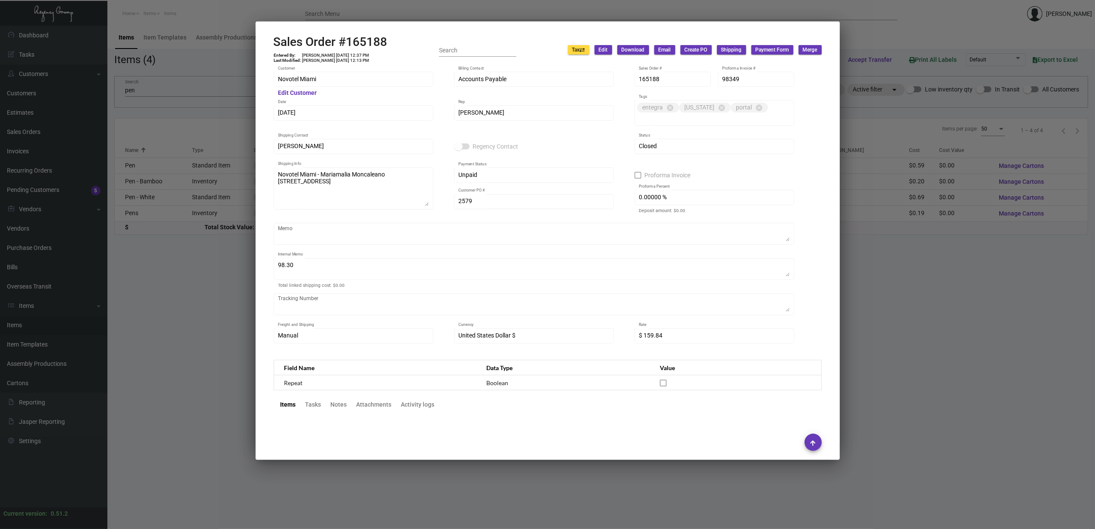
click at [350, 42] on h2 "Sales Order #165188" at bounding box center [331, 42] width 114 height 15
copy h2 "165188"
click at [341, 55] on td "[PERSON_NAME] [DATE] 12:37 PM" at bounding box center [336, 55] width 68 height 5
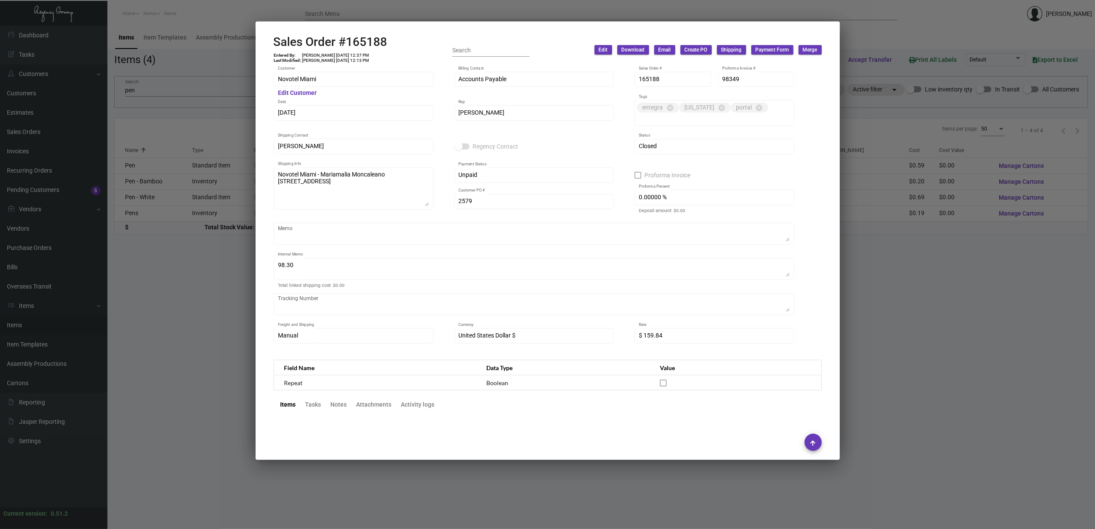
click at [341, 55] on td "[PERSON_NAME] [DATE] 12:37 PM" at bounding box center [336, 55] width 68 height 5
copy td "[PERSON_NAME] [DATE] 12:37 PM"
